Goal: Task Accomplishment & Management: Complete application form

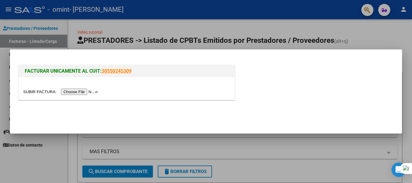
click at [84, 92] on input "file" at bounding box center [61, 92] width 76 height 6
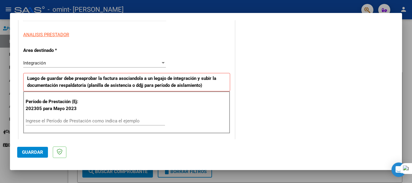
scroll to position [121, 0]
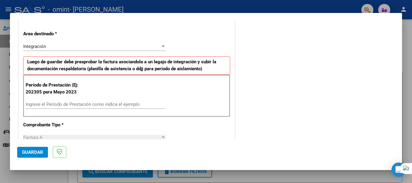
click at [80, 108] on div "Ingrese el Período de Prestación como indica el ejemplo" at bounding box center [95, 104] width 139 height 9
click at [81, 104] on input "Ingrese el Período de Prestación como indica el ejemplo" at bounding box center [95, 104] width 139 height 5
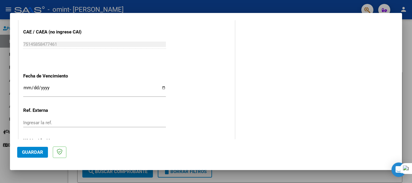
scroll to position [401, 0]
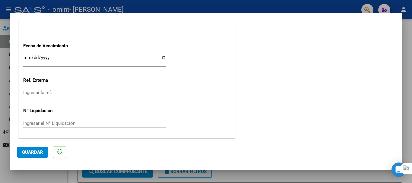
type input "202503"
drag, startPoint x: 39, startPoint y: 59, endPoint x: 26, endPoint y: 57, distance: 12.5
click at [38, 59] on input "Ingresar la fecha" at bounding box center [94, 60] width 143 height 10
click at [25, 57] on input "Ingresar la fecha" at bounding box center [94, 60] width 143 height 10
type input "[DATE]"
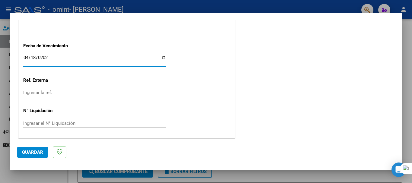
click at [40, 150] on span "Guardar" at bounding box center [32, 152] width 21 height 5
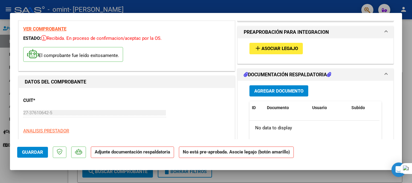
scroll to position [121, 0]
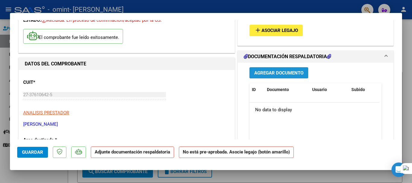
click at [280, 73] on span "Agregar Documento" at bounding box center [278, 72] width 49 height 5
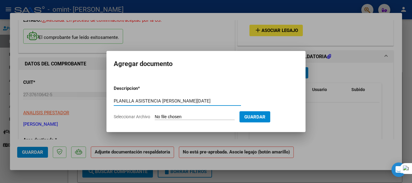
type input "PLANILLA ASISTENCIA [PERSON_NAME][DATE]"
click at [178, 105] on div "PLANILLA ASISTENCIA [PERSON_NAME][DATE] Escriba aquí una descripcion" at bounding box center [177, 101] width 127 height 9
click at [174, 117] on input "Seleccionar Archivo" at bounding box center [195, 117] width 80 height 6
type input "C:\fakepath\[PERSON_NAME][DATE].pdf"
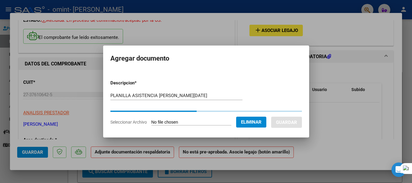
click at [264, 119] on button "Eliminar" at bounding box center [251, 122] width 30 height 11
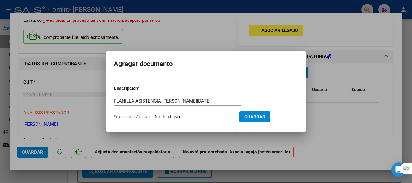
click at [266, 118] on span "Guardar" at bounding box center [255, 116] width 21 height 5
click at [189, 117] on input "Seleccionar Archivo" at bounding box center [195, 117] width 80 height 6
type input "C:\fakepath\[PERSON_NAME][DATE].pdf"
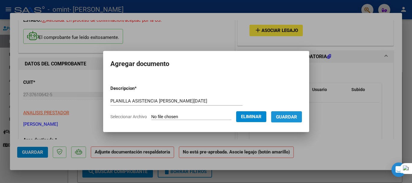
click at [285, 118] on span "Guardar" at bounding box center [286, 116] width 21 height 5
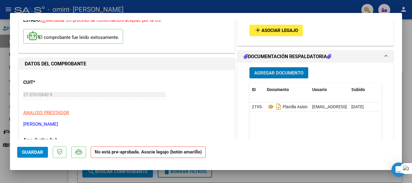
click at [27, 153] on span "Guardar" at bounding box center [32, 152] width 21 height 5
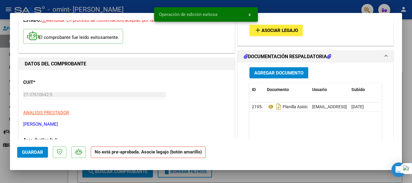
click at [335, 180] on div at bounding box center [206, 91] width 412 height 183
type input "$ 0,00"
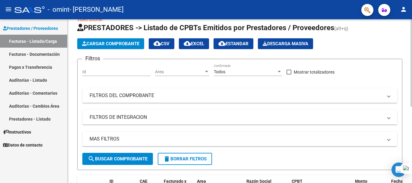
scroll to position [0, 0]
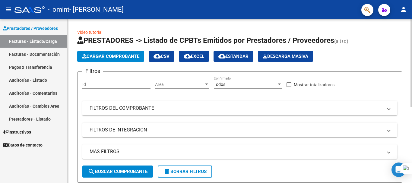
click at [114, 55] on span "Cargar Comprobante" at bounding box center [110, 56] width 57 height 5
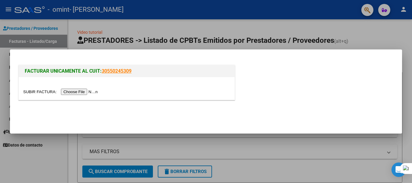
click at [82, 94] on input "file" at bounding box center [61, 92] width 76 height 6
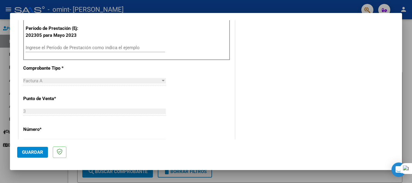
scroll to position [91, 0]
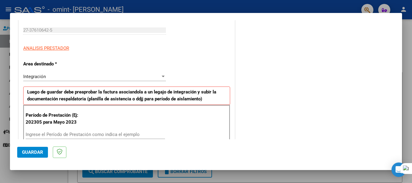
click at [56, 133] on input "Ingrese el Período de Prestación como indica el ejemplo" at bounding box center [95, 134] width 139 height 5
type input "202504"
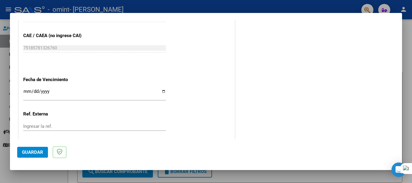
scroll to position [362, 0]
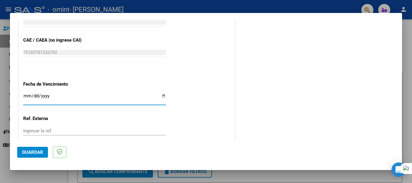
click at [28, 94] on input "Ingresar la fecha" at bounding box center [94, 99] width 143 height 10
type input "[DATE]"
click at [23, 152] on span "Guardar" at bounding box center [32, 152] width 21 height 5
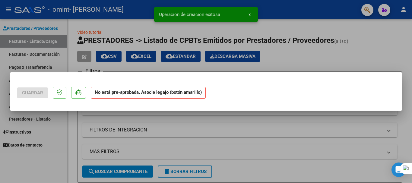
scroll to position [0, 0]
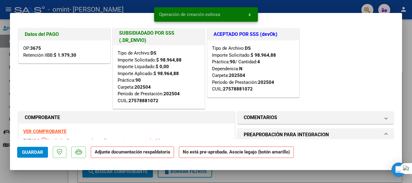
click at [123, 152] on strong "Adjunte documentación respaldatoria" at bounding box center [132, 151] width 75 height 5
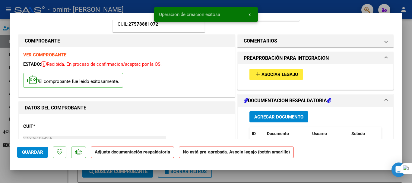
scroll to position [91, 0]
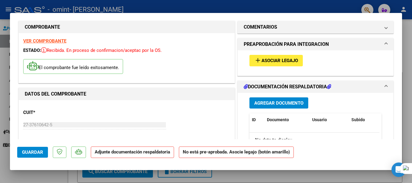
click at [268, 104] on span "Agregar Documento" at bounding box center [278, 103] width 49 height 5
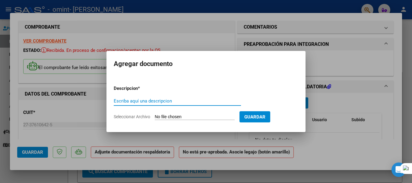
click at [182, 102] on input "Escriba aquí una descripcion" at bounding box center [177, 100] width 127 height 5
type input "PLANILLA ASISTENCIA [PERSON_NAME][DATE]"
click at [186, 117] on input "Seleccionar Archivo" at bounding box center [195, 117] width 80 height 6
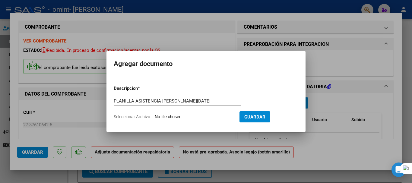
type input "C:\fakepath\[PERSON_NAME][DATE].pdf"
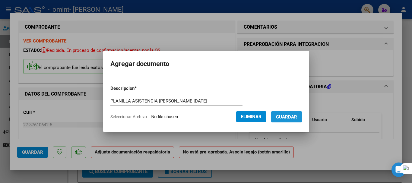
click at [297, 117] on span "Guardar" at bounding box center [286, 116] width 21 height 5
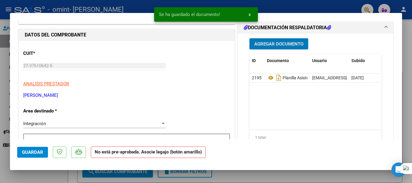
scroll to position [181, 0]
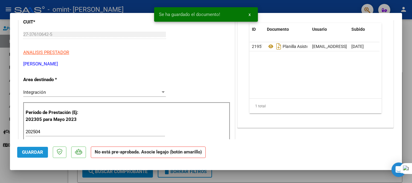
click at [38, 150] on span "Guardar" at bounding box center [32, 152] width 21 height 5
click at [38, 155] on button "Guardar" at bounding box center [32, 152] width 31 height 11
click at [286, 174] on div at bounding box center [206, 91] width 412 height 183
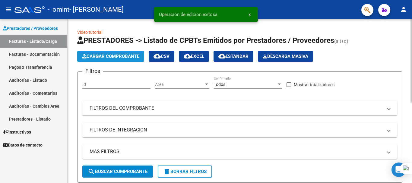
click at [117, 57] on span "Cargar Comprobante" at bounding box center [110, 56] width 57 height 5
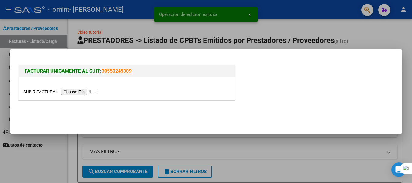
click at [88, 92] on input "file" at bounding box center [61, 92] width 76 height 6
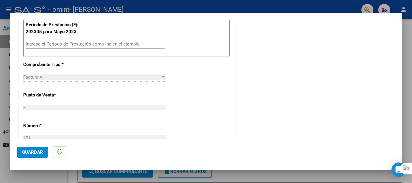
click at [56, 42] on input "Ingrese el Período de Prestación como indica el ejemplo" at bounding box center [95, 43] width 139 height 5
type input "202505"
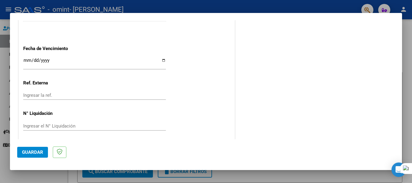
scroll to position [401, 0]
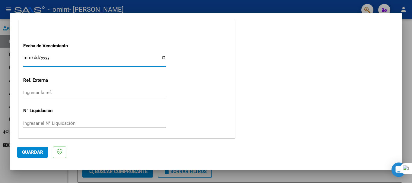
click at [59, 62] on input "Ingresar la fecha" at bounding box center [94, 60] width 143 height 10
type input "[DATE]"
click at [40, 154] on span "Guardar" at bounding box center [32, 152] width 21 height 5
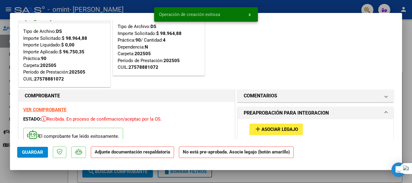
scroll to position [121, 0]
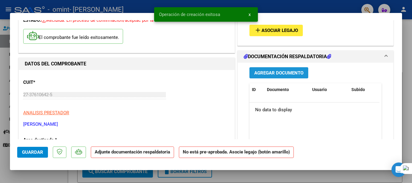
click at [269, 74] on span "Agregar Documento" at bounding box center [278, 72] width 49 height 5
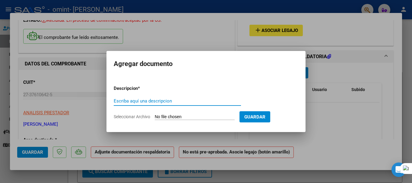
click at [168, 102] on input "Escriba aquí una descripcion" at bounding box center [177, 100] width 127 height 5
type input "PLANILLA ASISTENCIA [PERSON_NAME][DATE]"
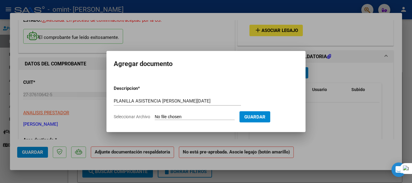
click at [198, 117] on input "Seleccionar Archivo" at bounding box center [195, 117] width 80 height 6
type input "C:\fakepath\[PERSON_NAME][DATE].pdf"
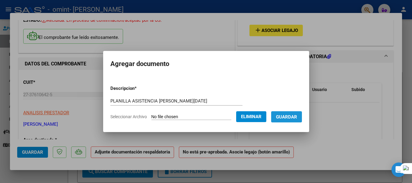
click at [288, 119] on span "Guardar" at bounding box center [286, 116] width 21 height 5
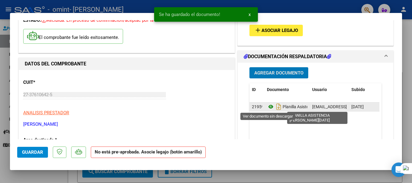
click at [268, 107] on icon at bounding box center [271, 106] width 8 height 7
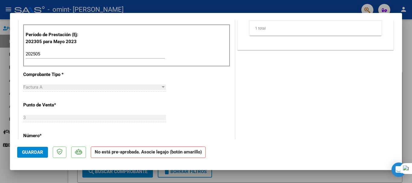
scroll to position [272, 0]
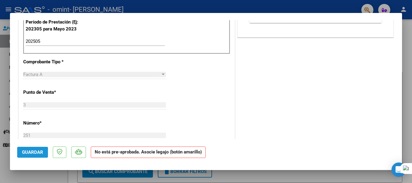
click at [28, 150] on span "Guardar" at bounding box center [32, 152] width 21 height 5
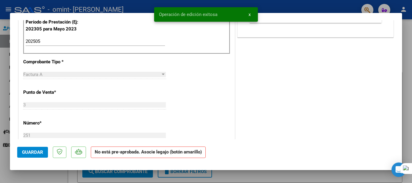
click at [243, 175] on div at bounding box center [206, 91] width 412 height 183
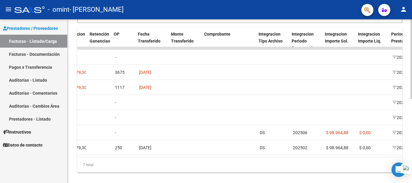
scroll to position [0, 433]
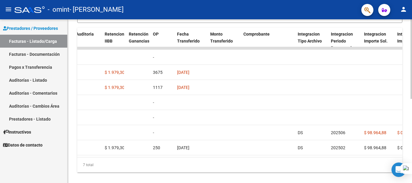
drag, startPoint x: 219, startPoint y: 162, endPoint x: 183, endPoint y: 162, distance: 36.5
click at [183, 157] on datatable-body "17778 Integración [PERSON_NAME] 27376106425 Factura A: 3 - 251 $ 98.964,88 [DAT…" at bounding box center [239, 102] width 325 height 110
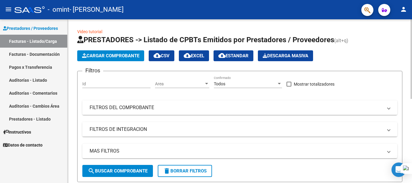
scroll to position [0, 0]
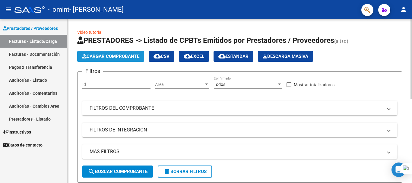
click at [124, 59] on button "Cargar Comprobante" at bounding box center [110, 56] width 67 height 11
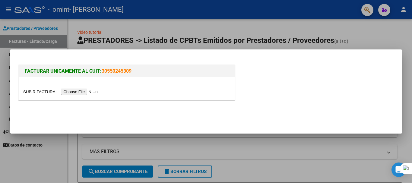
click at [91, 91] on input "file" at bounding box center [61, 92] width 76 height 6
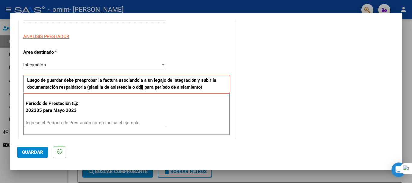
scroll to position [121, 0]
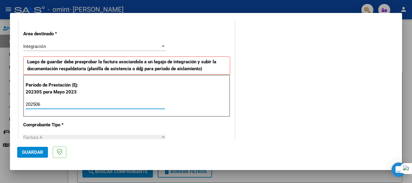
click at [71, 105] on input "202506" at bounding box center [95, 104] width 139 height 5
type input "202506"
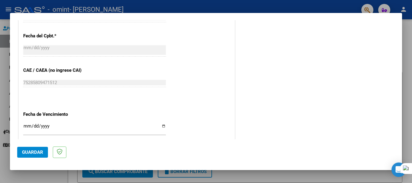
scroll to position [362, 0]
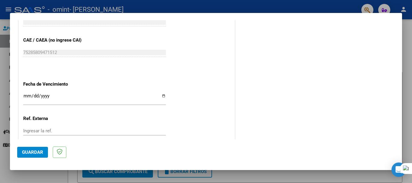
click at [70, 102] on input "Ingresar la fecha" at bounding box center [94, 99] width 143 height 10
click at [229, 164] on mat-dialog-container "COMPROBANTE VER COMPROBANTE El comprobante fue leído exitosamente. DATOS DEL CO…" at bounding box center [206, 91] width 392 height 157
click at [26, 93] on div "Ingresar la fecha" at bounding box center [94, 98] width 143 height 13
type input "[DATE]"
drag, startPoint x: 35, startPoint y: 154, endPoint x: 72, endPoint y: 147, distance: 38.0
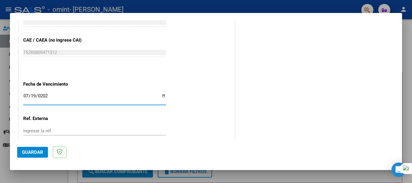
click at [35, 153] on span "Guardar" at bounding box center [32, 152] width 21 height 5
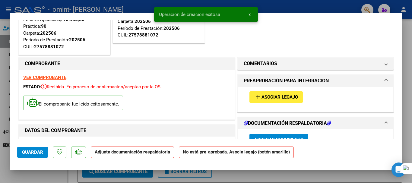
scroll to position [121, 0]
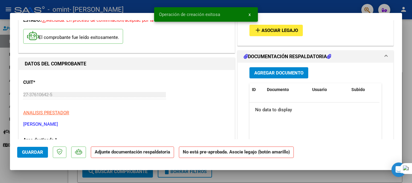
click at [274, 72] on span "Agregar Documento" at bounding box center [278, 72] width 49 height 5
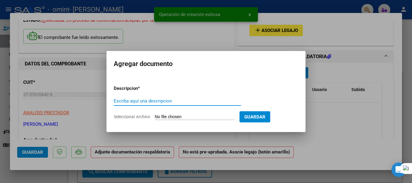
click at [156, 101] on input "Escriba aquí una descripcion" at bounding box center [177, 100] width 127 height 5
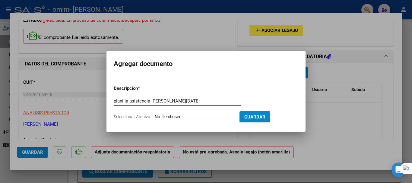
type input "planilla asistencia [PERSON_NAME][DATE]"
click at [186, 114] on form "Descripcion * planilla asistencia [PERSON_NAME][DATE] Escriba aquí una descripc…" at bounding box center [206, 103] width 185 height 44
click at [187, 115] on input "Seleccionar Archivo" at bounding box center [195, 117] width 80 height 6
type input "C:\fakepath\[PERSON_NAME][DATE].pdf"
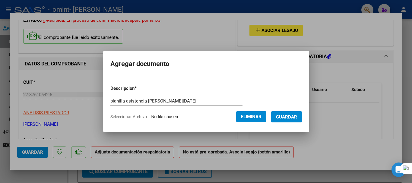
click at [286, 117] on span "Guardar" at bounding box center [286, 116] width 21 height 5
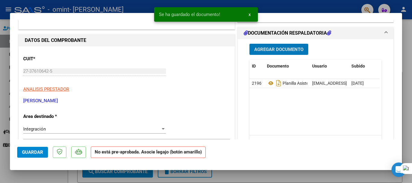
scroll to position [181, 0]
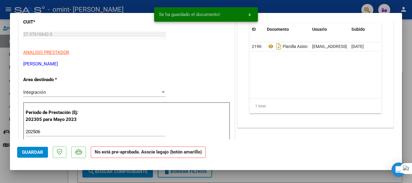
click at [38, 152] on span "Guardar" at bounding box center [32, 152] width 21 height 5
click at [281, 173] on div at bounding box center [206, 91] width 412 height 183
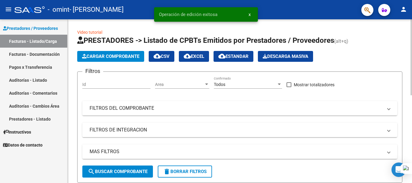
click at [126, 58] on span "Cargar Comprobante" at bounding box center [110, 56] width 57 height 5
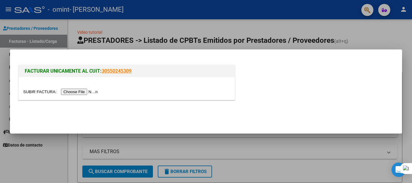
click at [94, 92] on input "file" at bounding box center [61, 92] width 76 height 6
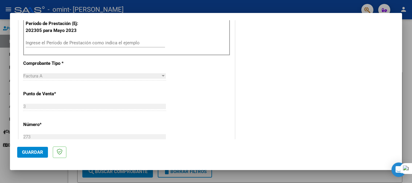
scroll to position [151, 0]
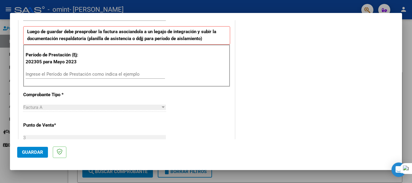
click at [56, 78] on div "Ingrese el Período de Prestación como indica el ejemplo" at bounding box center [95, 74] width 139 height 9
click at [57, 75] on input "Ingrese el Período de Prestación como indica el ejemplo" at bounding box center [95, 74] width 139 height 5
type input "202507"
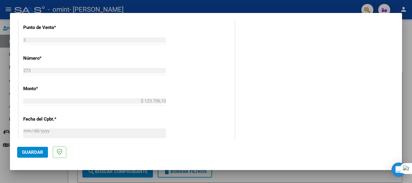
scroll to position [272, 0]
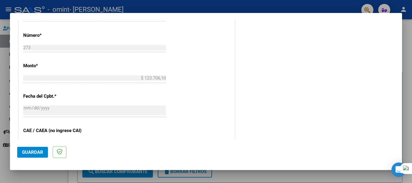
drag, startPoint x: 342, startPoint y: 110, endPoint x: 265, endPoint y: 114, distance: 77.4
click at [342, 110] on div "COMENTARIOS Comentarios del Prestador / Gerenciador:" at bounding box center [315, 11] width 159 height 513
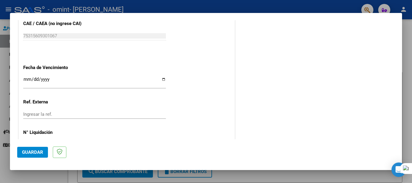
scroll to position [401, 0]
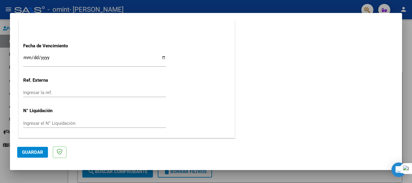
click at [27, 57] on input "Ingresar la fecha" at bounding box center [94, 60] width 143 height 10
type input "[DATE]"
click at [41, 157] on button "Guardar" at bounding box center [32, 152] width 31 height 11
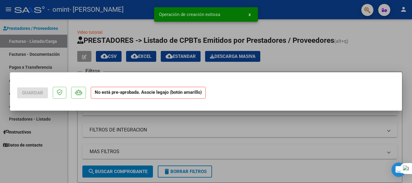
scroll to position [0, 0]
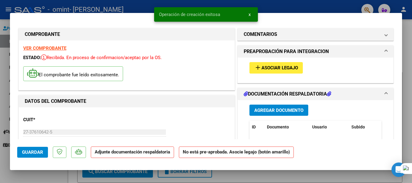
click at [288, 108] on span "Agregar Documento" at bounding box center [278, 110] width 49 height 5
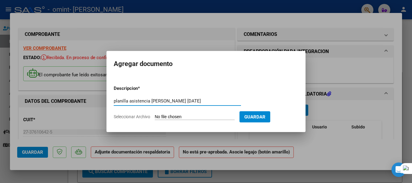
type input "planilla asistencia [PERSON_NAME] [DATE]"
click at [173, 116] on input "Seleccionar Archivo" at bounding box center [195, 117] width 80 height 6
type input "C:\fakepath\[PERSON_NAME][DATE].pdf"
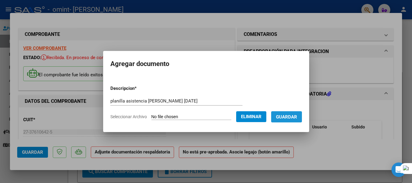
click at [293, 117] on span "Guardar" at bounding box center [286, 116] width 21 height 5
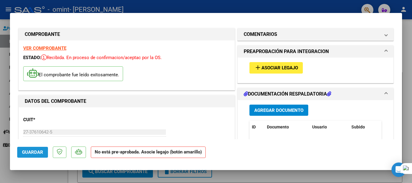
click at [41, 153] on span "Guardar" at bounding box center [32, 152] width 21 height 5
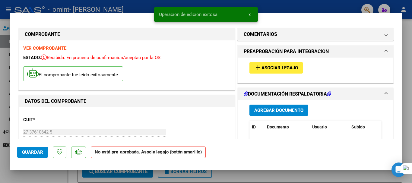
click at [257, 112] on span "Agregar Documento" at bounding box center [278, 110] width 49 height 5
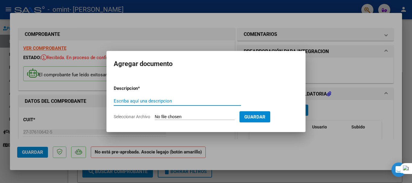
click at [174, 116] on input "Seleccionar Archivo" at bounding box center [195, 117] width 80 height 6
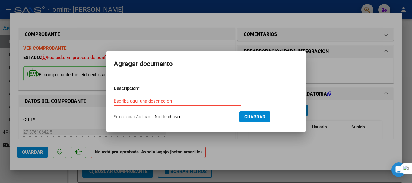
type input "C:\fakepath\[PERSON_NAME][DATE].pdf"
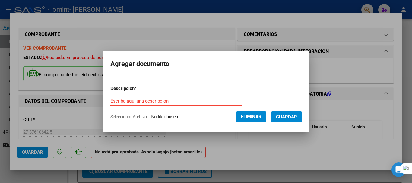
click at [138, 101] on input "Escriba aquí una descripcion" at bounding box center [176, 100] width 132 height 5
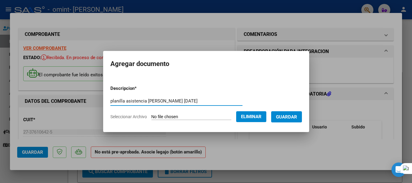
type input "planilla asistencia [PERSON_NAME] [DATE]"
click at [302, 117] on button "Guardar" at bounding box center [286, 116] width 31 height 11
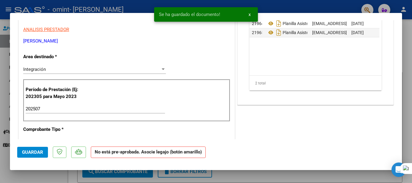
scroll to position [60, 0]
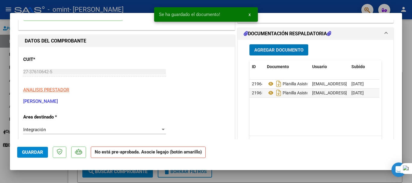
click at [38, 152] on span "Guardar" at bounding box center [32, 152] width 21 height 5
click at [277, 177] on div at bounding box center [206, 91] width 412 height 183
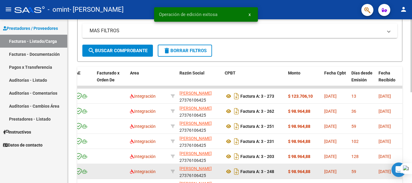
scroll to position [121, 0]
